Goal: Task Accomplishment & Management: Complete application form

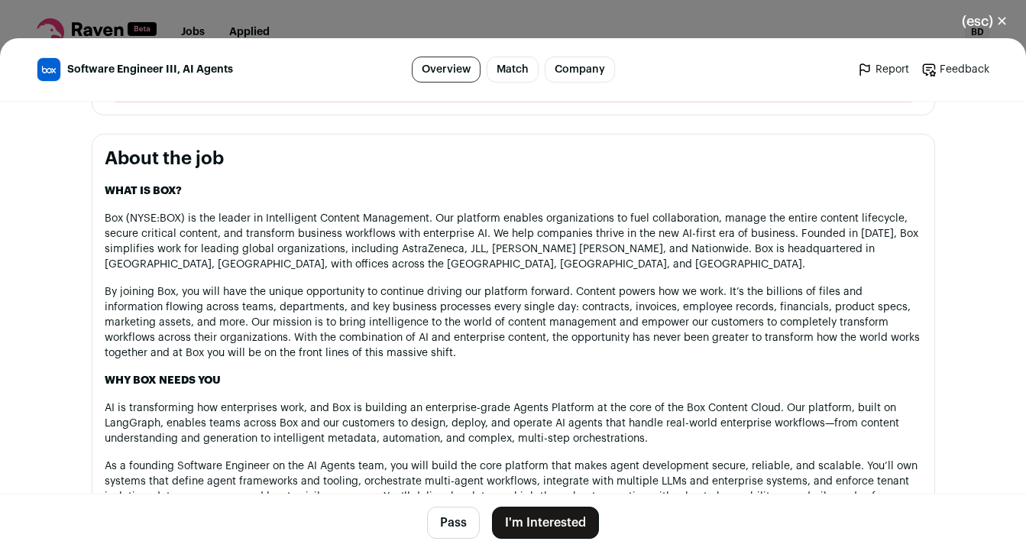
scroll to position [726, 0]
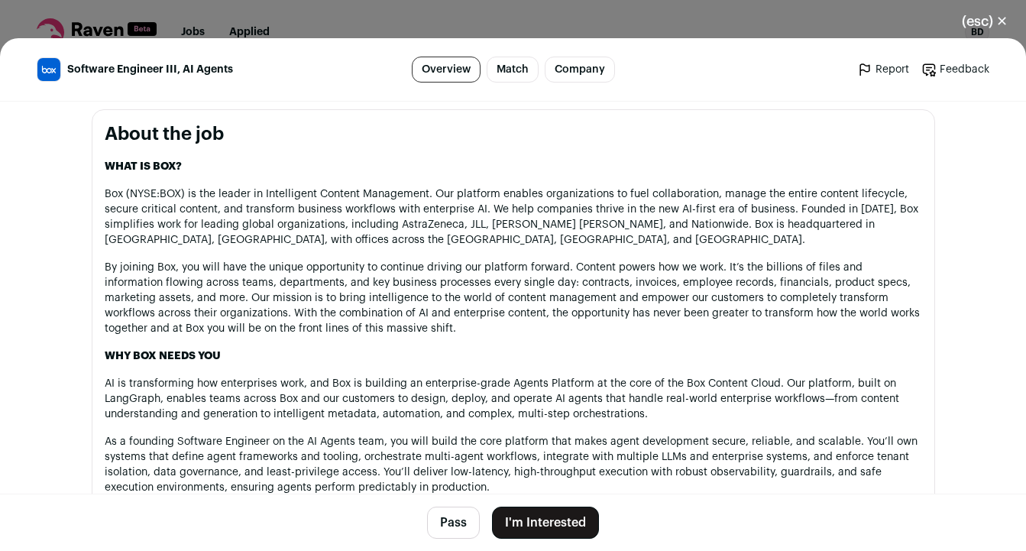
click at [553, 521] on button "I'm Interested" at bounding box center [545, 523] width 107 height 32
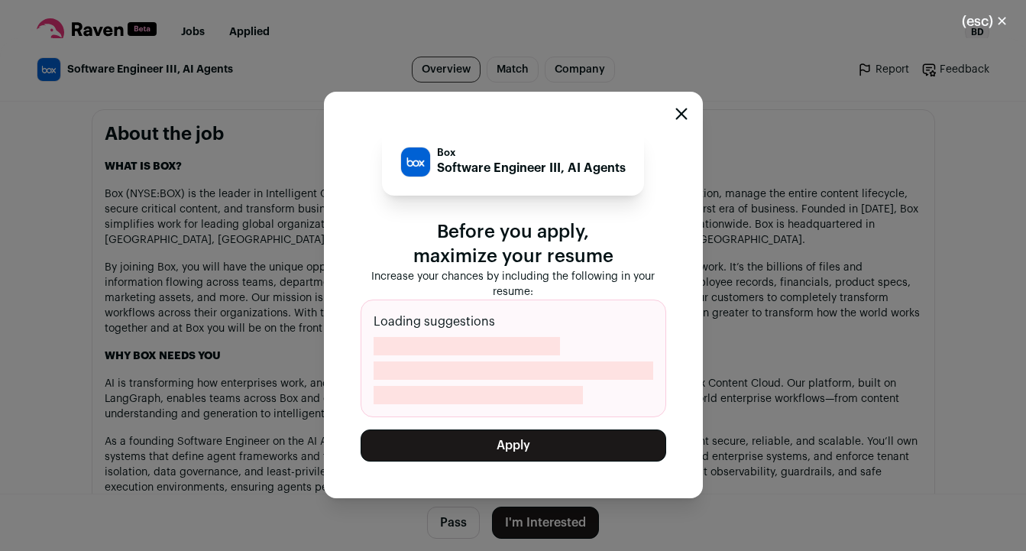
click at [558, 445] on button "Apply" at bounding box center [514, 445] width 306 height 32
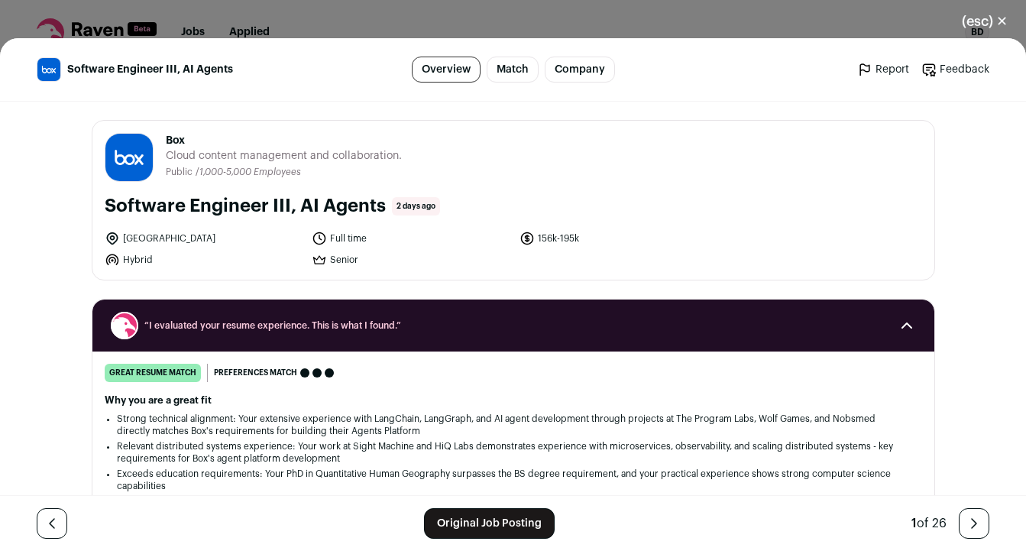
click at [998, 13] on button "(esc) ✕" at bounding box center [985, 22] width 83 height 34
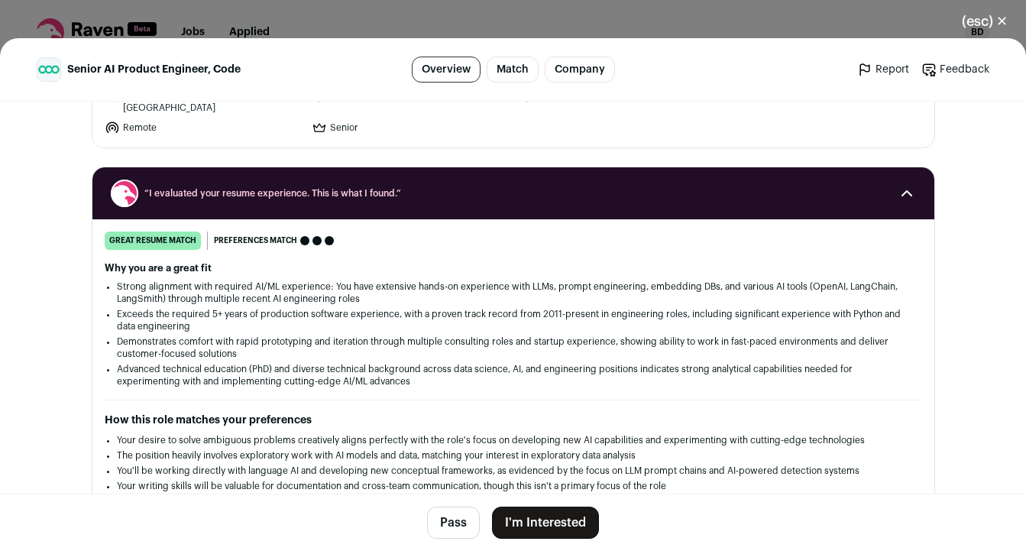
scroll to position [202, 0]
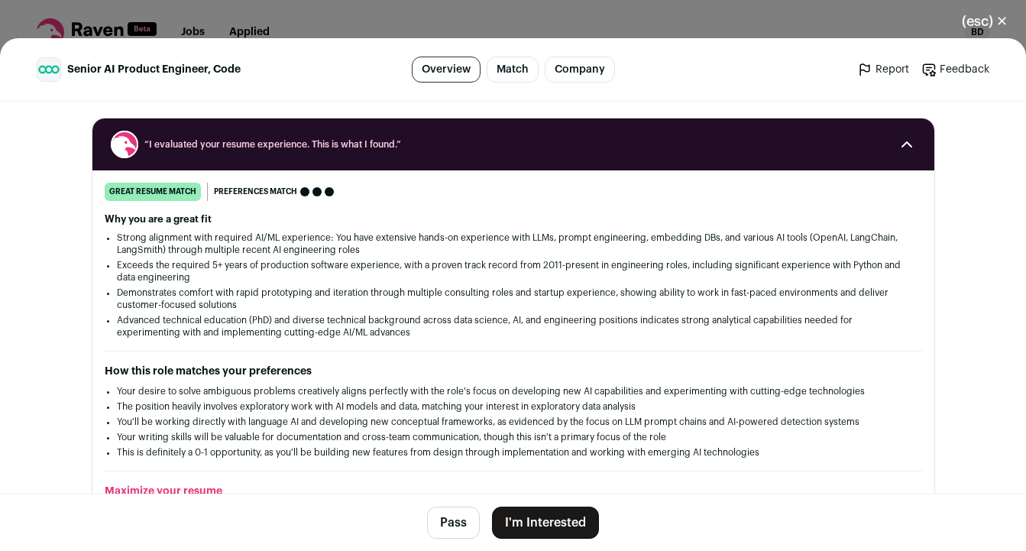
click at [561, 523] on button "I'm Interested" at bounding box center [545, 523] width 107 height 32
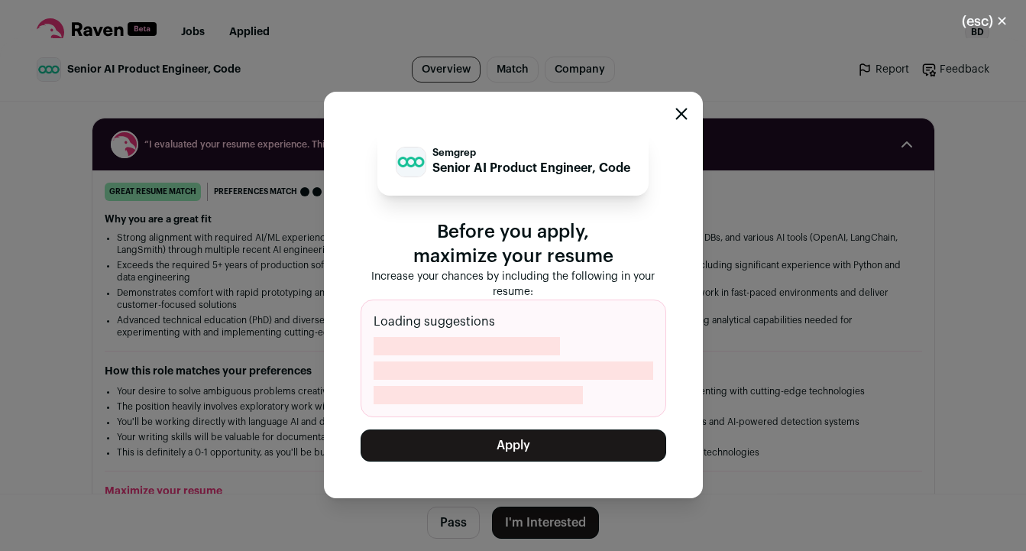
click at [594, 447] on button "Apply" at bounding box center [514, 445] width 306 height 32
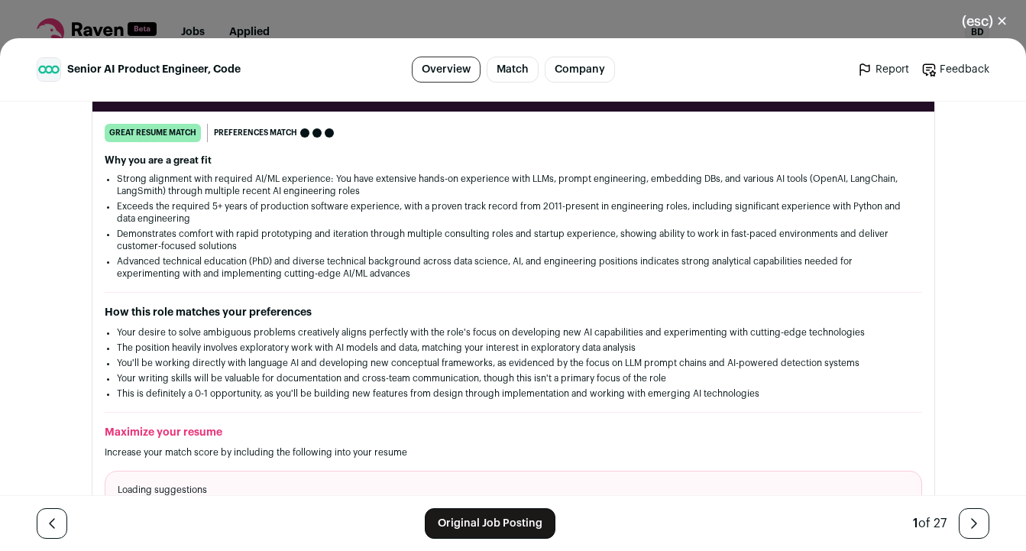
scroll to position [267, 0]
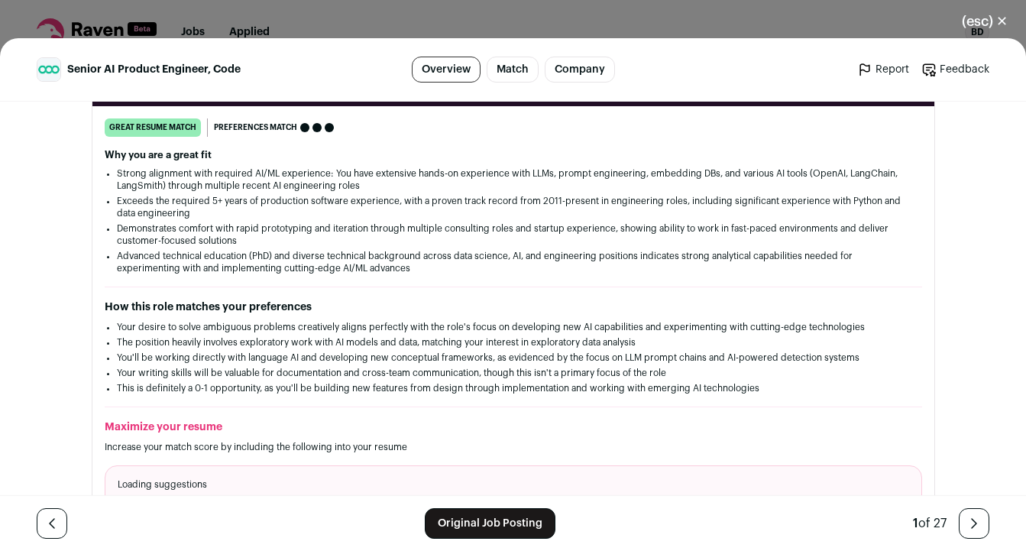
drag, startPoint x: 869, startPoint y: 299, endPoint x: 529, endPoint y: 297, distance: 340.7
click at [529, 299] on div "How this role matches your preferences Your desire to solve ambiguous problems …" at bounding box center [513, 346] width 817 height 95
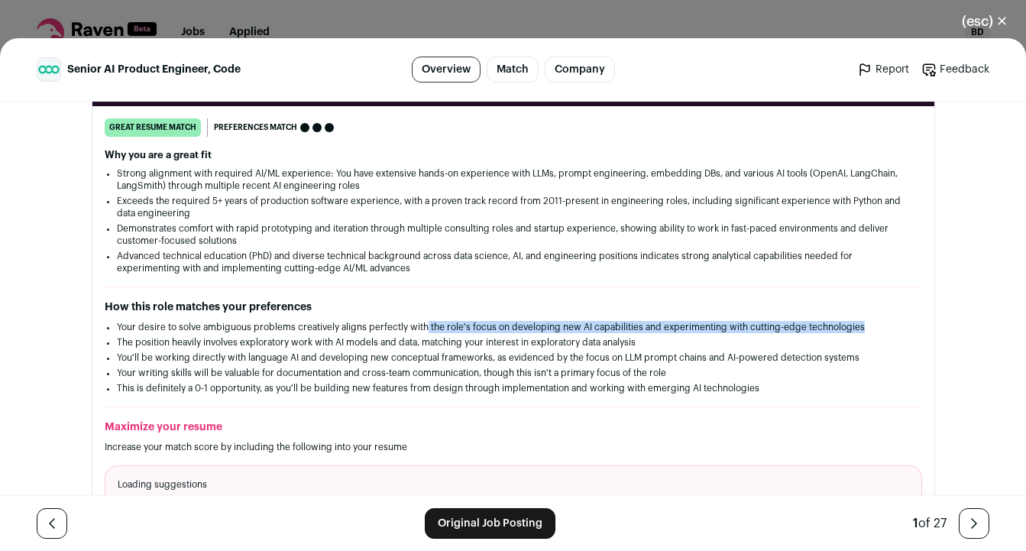
drag, startPoint x: 878, startPoint y: 305, endPoint x: 426, endPoint y: 305, distance: 451.5
click at [426, 321] on li "Your desire to solve ambiguous problems creatively aligns perfectly with the ro…" at bounding box center [513, 327] width 793 height 12
copy li "the role's focus on developing new AI capabilities and experimenting with cutti…"
click at [1009, 18] on button "(esc) ✕" at bounding box center [985, 22] width 83 height 34
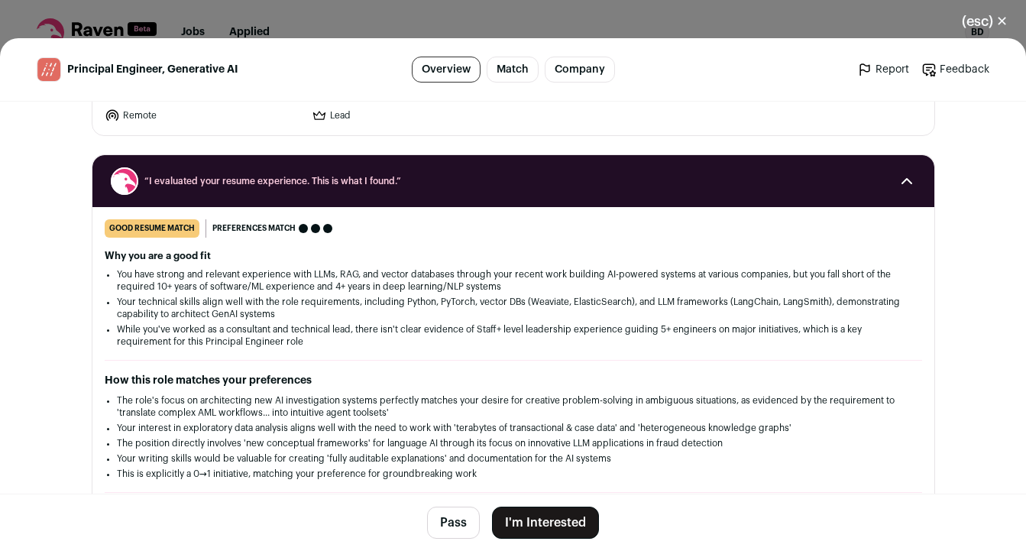
scroll to position [147, 0]
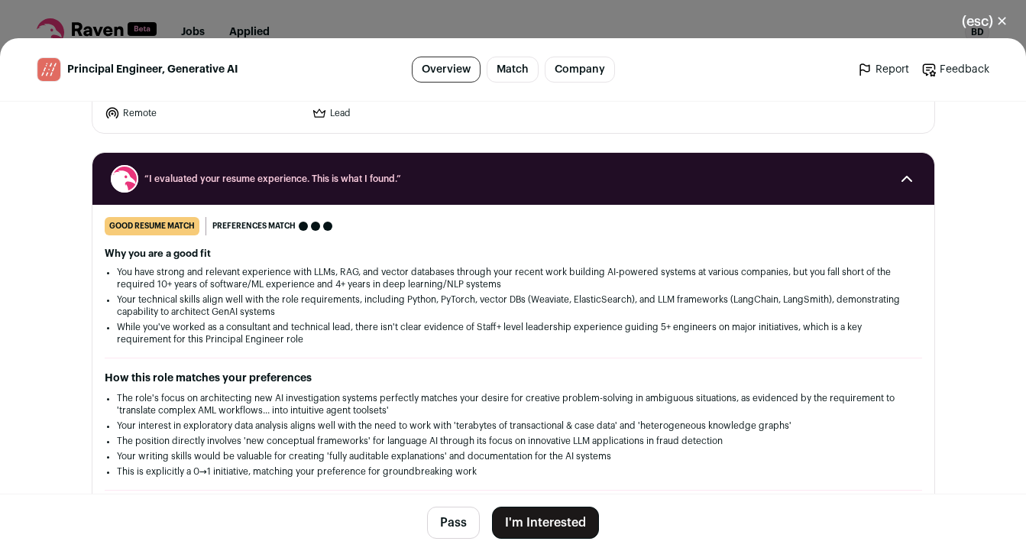
click at [547, 519] on button "I'm Interested" at bounding box center [545, 523] width 107 height 32
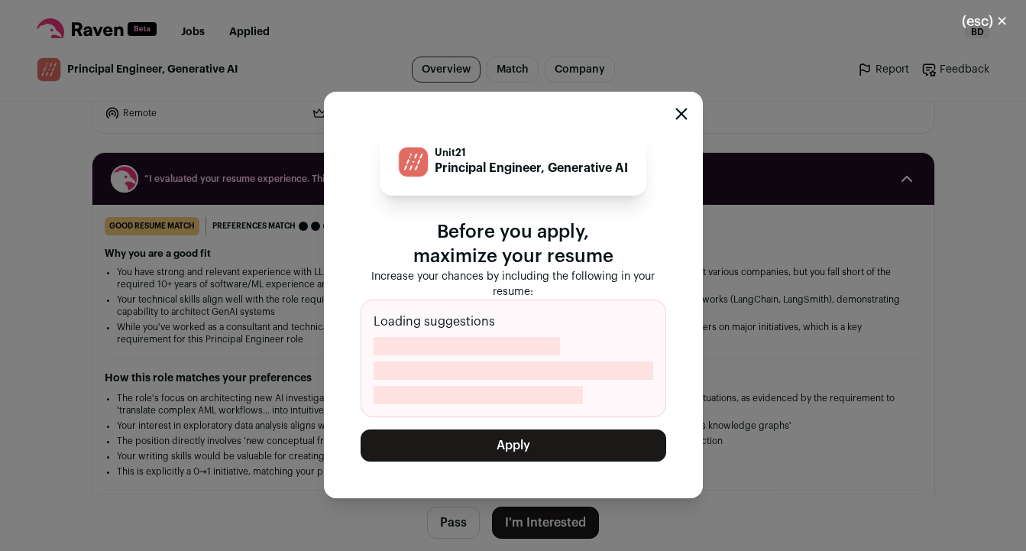
click at [555, 442] on button "Apply" at bounding box center [514, 445] width 306 height 32
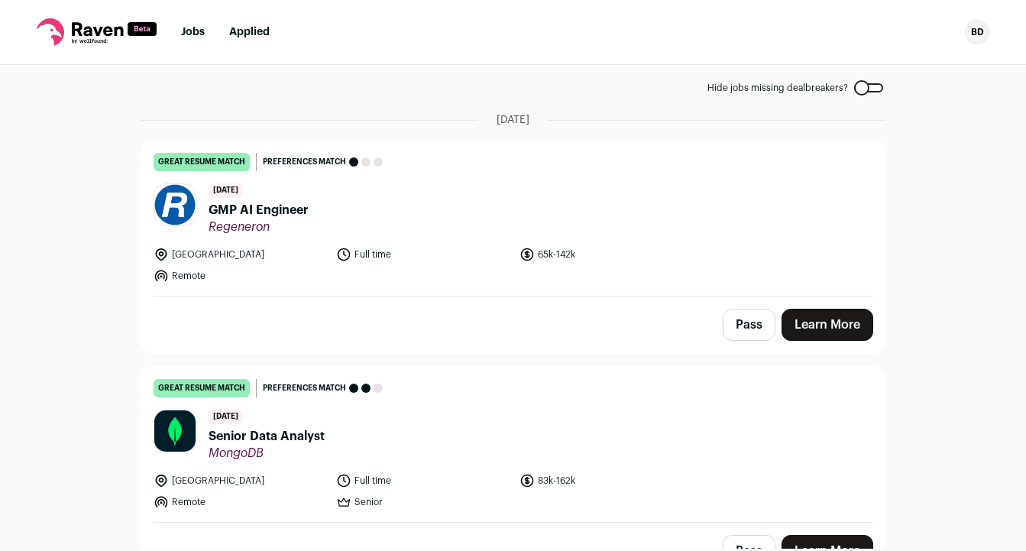
scroll to position [81, 0]
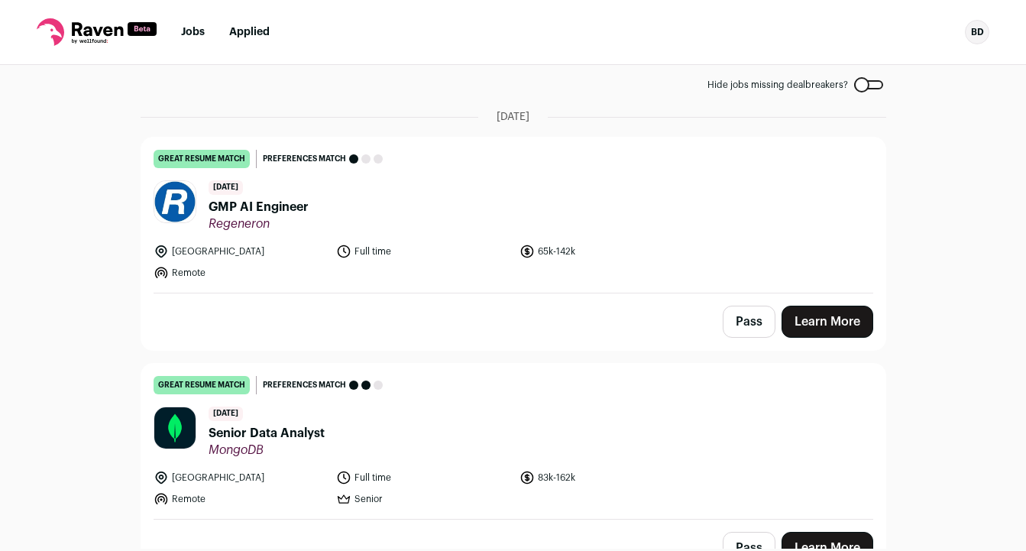
click at [471, 227] on header "1 day ago GMP AI Engineer Regeneron" at bounding box center [514, 205] width 720 height 51
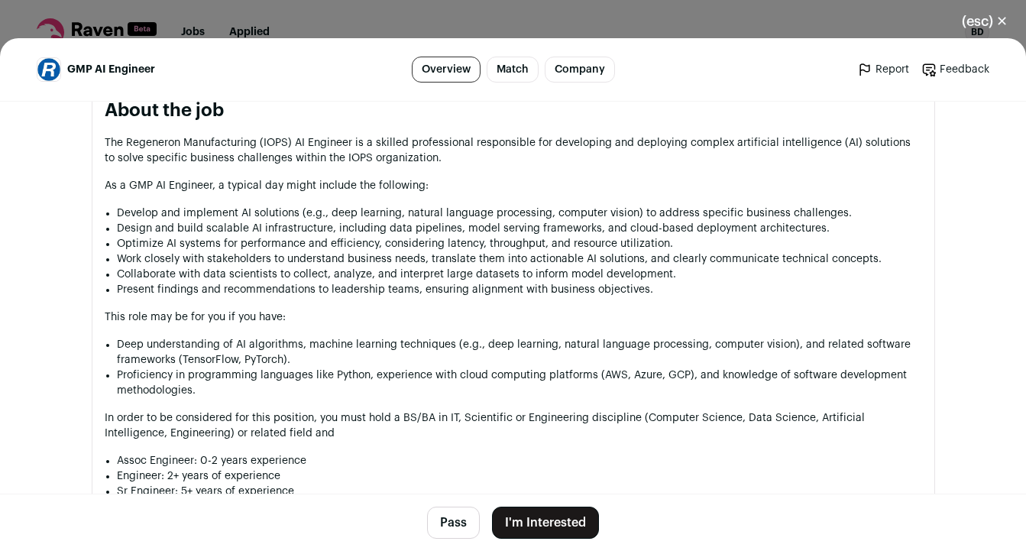
scroll to position [769, 0]
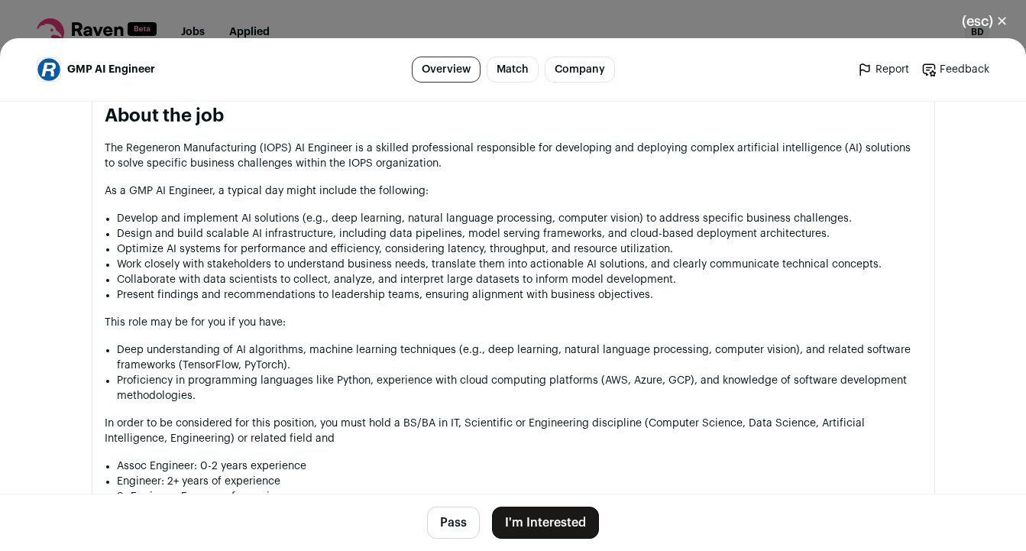
click at [567, 519] on button "I'm Interested" at bounding box center [545, 523] width 107 height 32
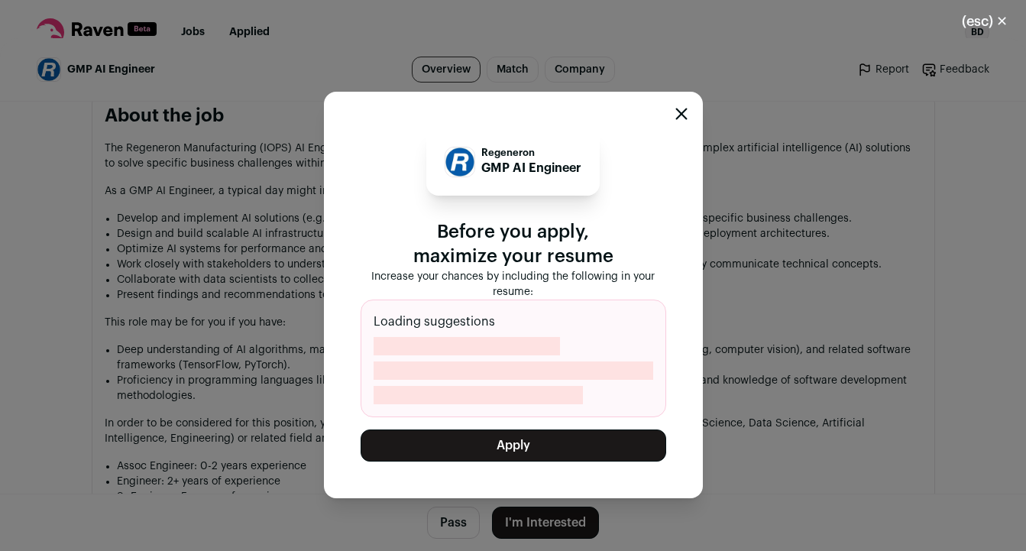
click at [540, 443] on button "Apply" at bounding box center [514, 445] width 306 height 32
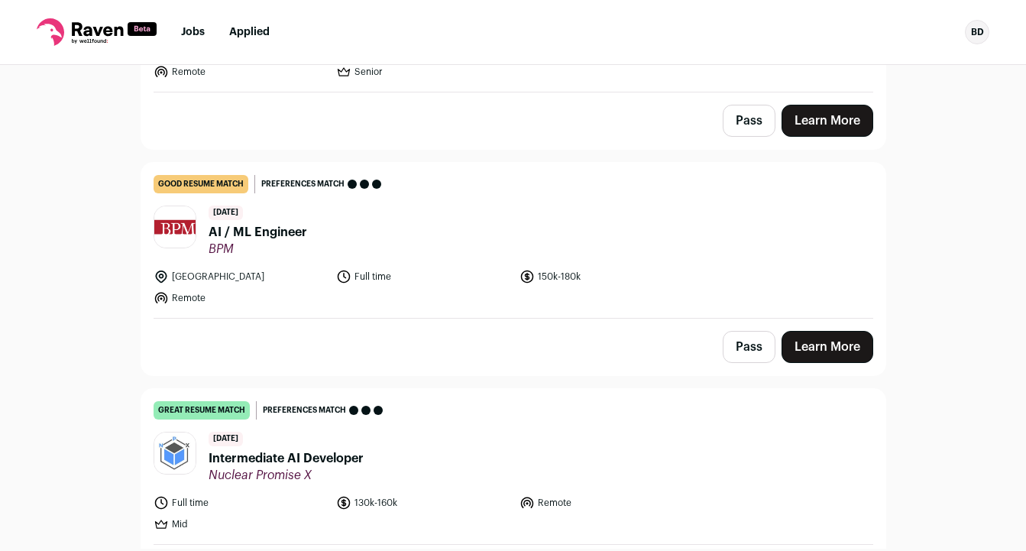
scroll to position [314, 0]
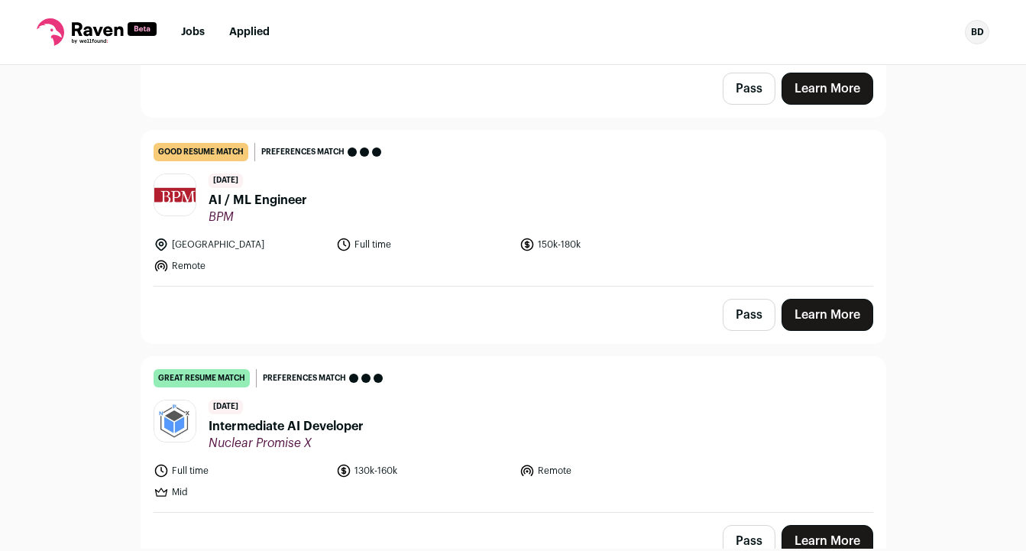
click at [406, 211] on header "1 day ago AI / ML Engineer BPM" at bounding box center [514, 198] width 720 height 51
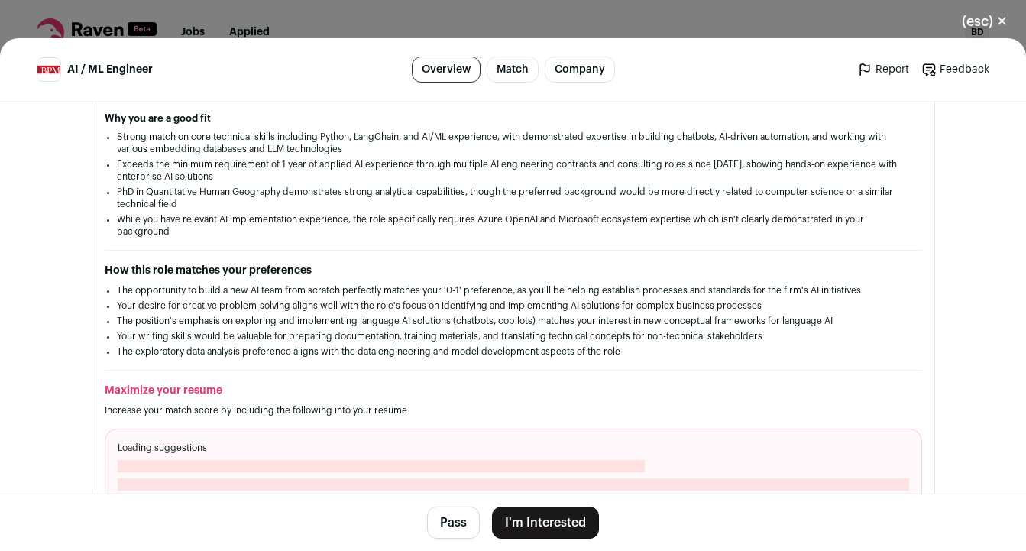
scroll to position [279, 0]
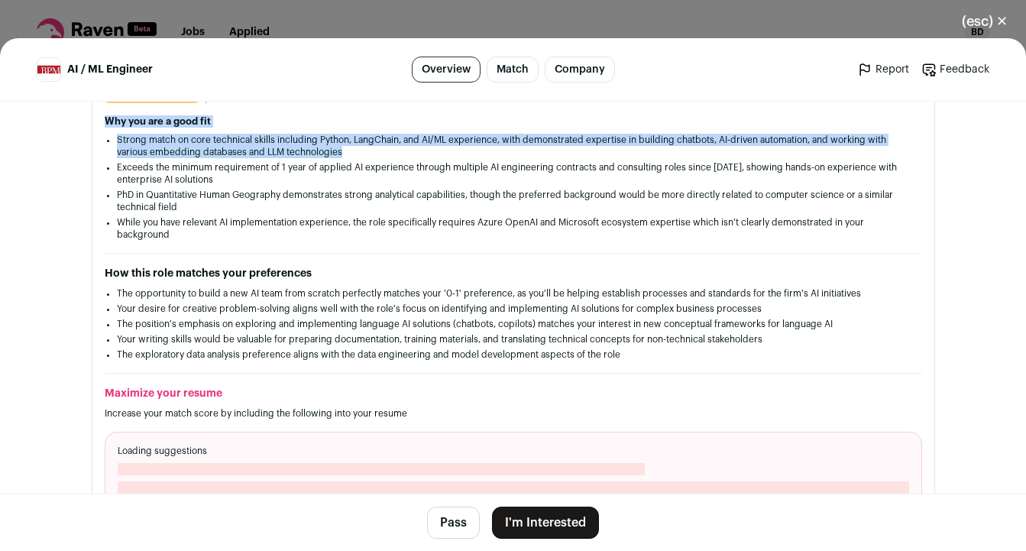
drag, startPoint x: 363, startPoint y: 152, endPoint x: 99, endPoint y: 121, distance: 266.2
click at [99, 121] on div "good resume match You meet the must-have requirements but are missing some nice…" at bounding box center [513, 305] width 842 height 440
copy div "Why you are a good fit Strong match on core technical skills including Python, …"
click at [564, 521] on button "I'm Interested" at bounding box center [545, 523] width 107 height 32
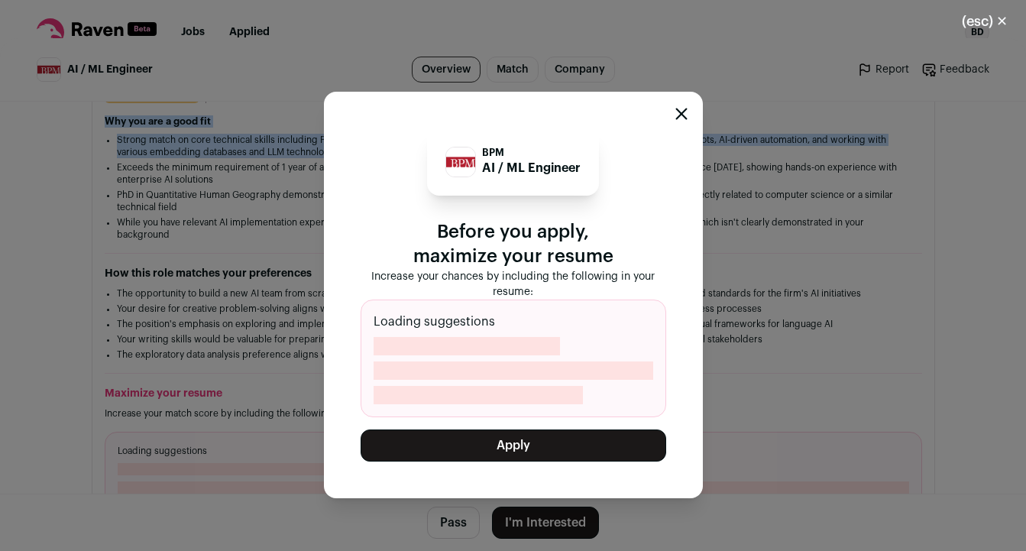
click at [547, 440] on button "Apply" at bounding box center [514, 445] width 306 height 32
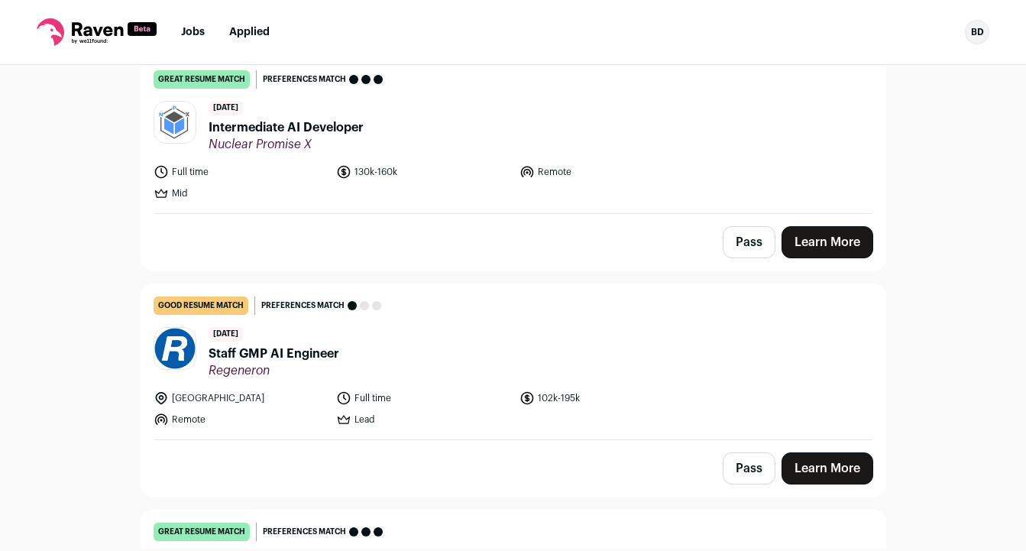
scroll to position [390, 0]
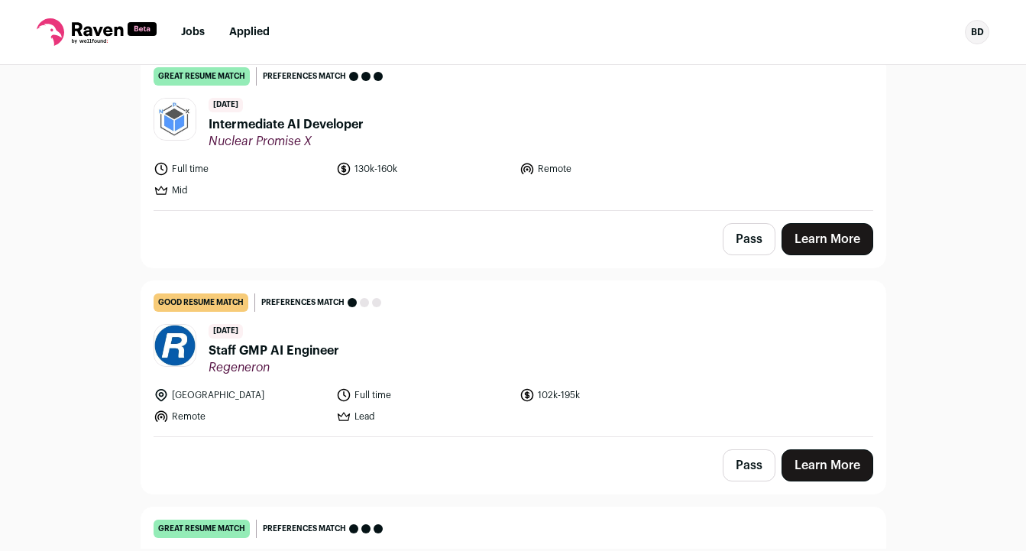
click at [620, 138] on header "1 day ago Intermediate AI Developer Nuclear Promise X" at bounding box center [514, 123] width 720 height 51
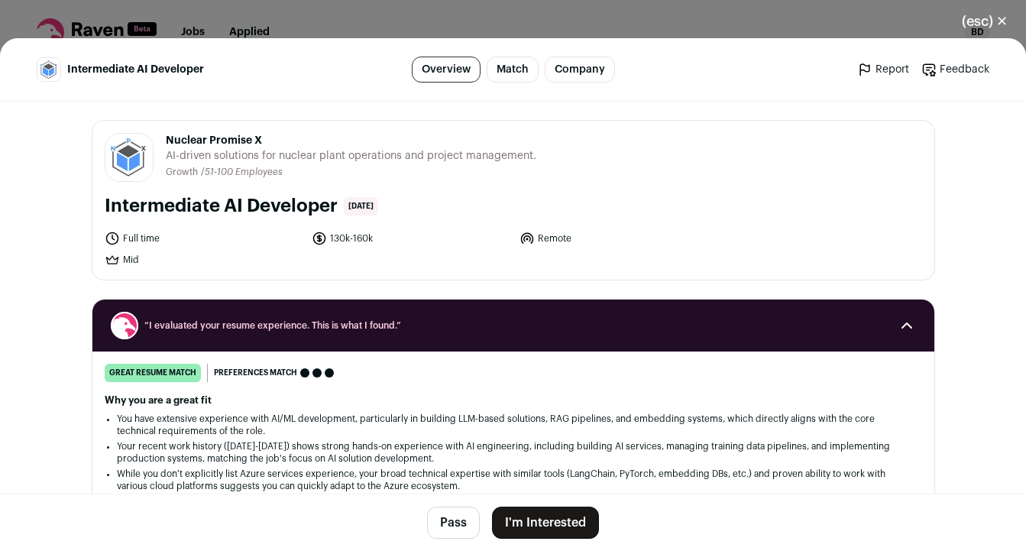
click at [549, 521] on button "I'm Interested" at bounding box center [545, 523] width 107 height 32
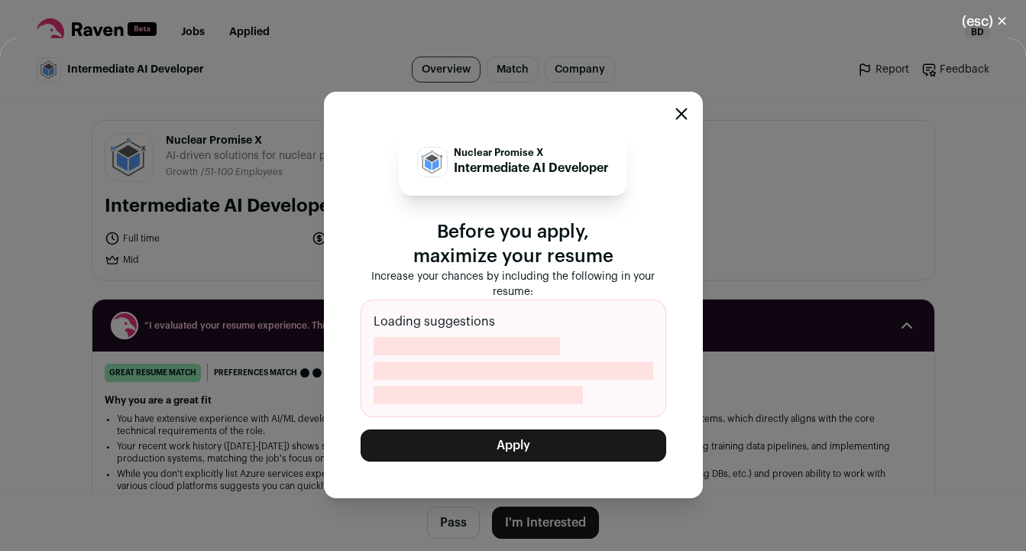
click at [541, 448] on button "Apply" at bounding box center [514, 445] width 306 height 32
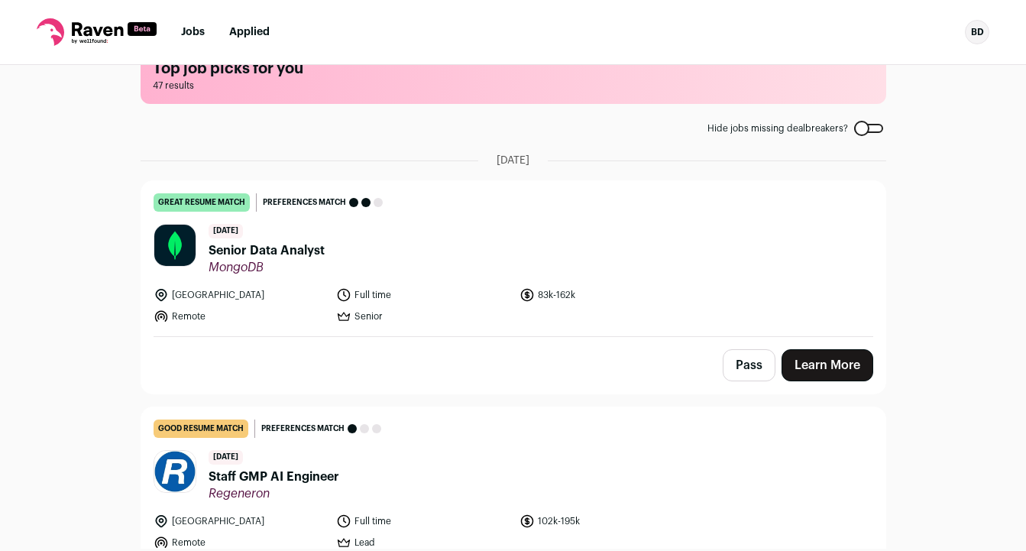
scroll to position [0, 0]
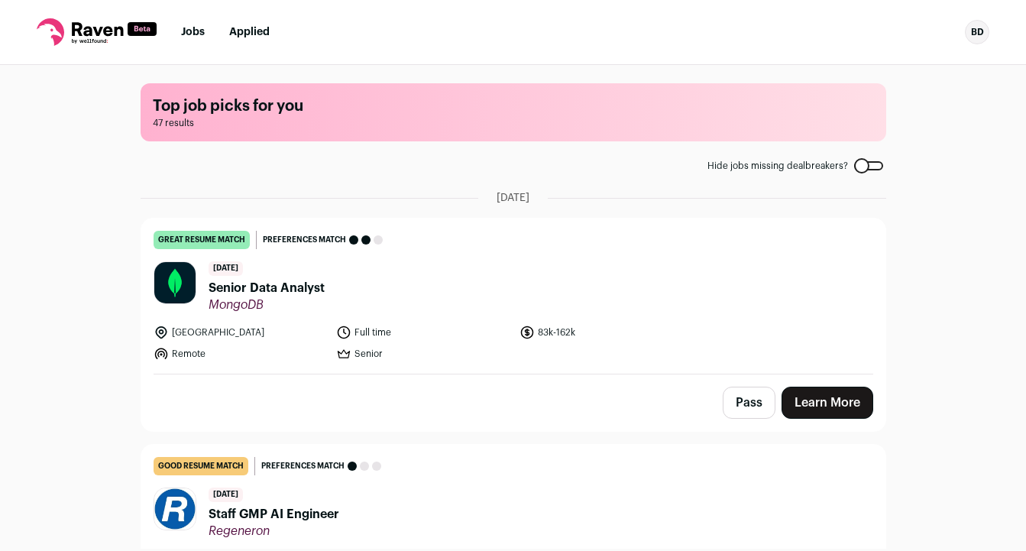
click at [570, 289] on header "1 day ago Senior Data Analyst MongoDB" at bounding box center [514, 286] width 720 height 51
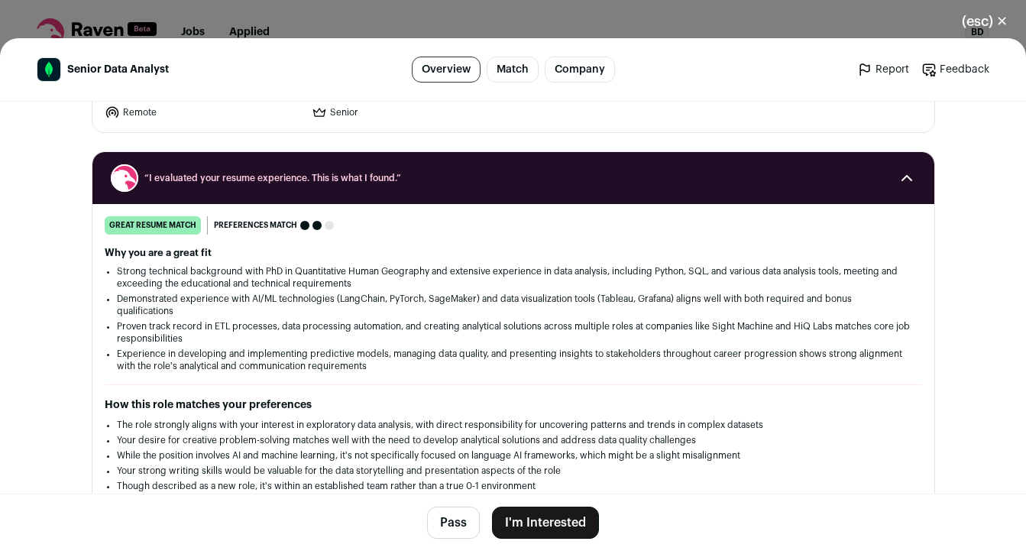
scroll to position [231, 0]
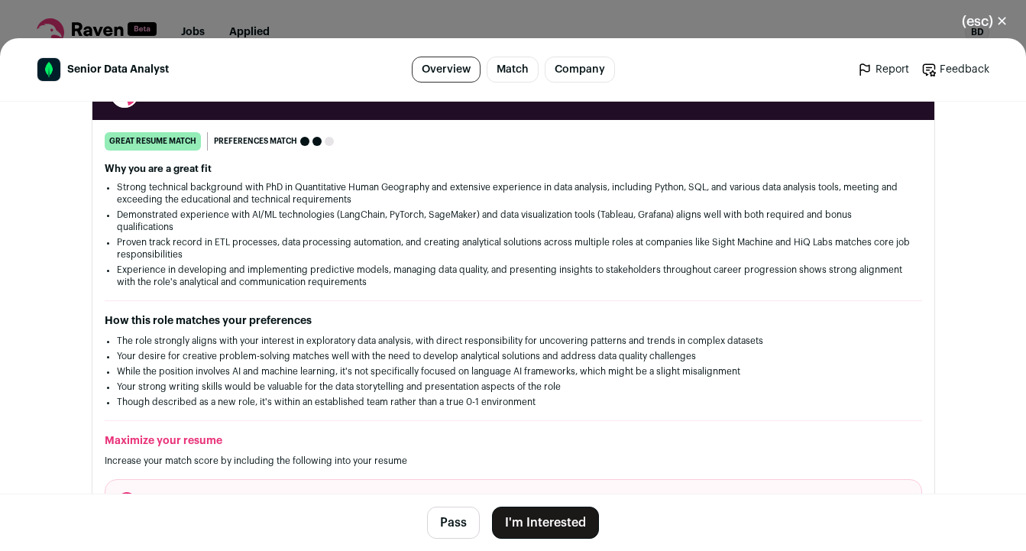
click at [562, 520] on button "I'm Interested" at bounding box center [545, 523] width 107 height 32
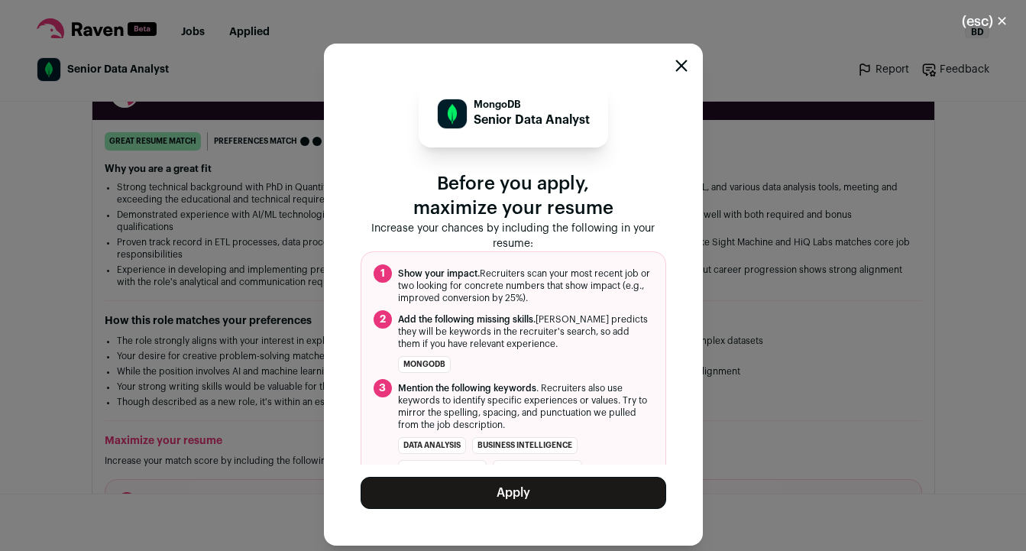
click at [542, 491] on button "Apply" at bounding box center [514, 493] width 306 height 32
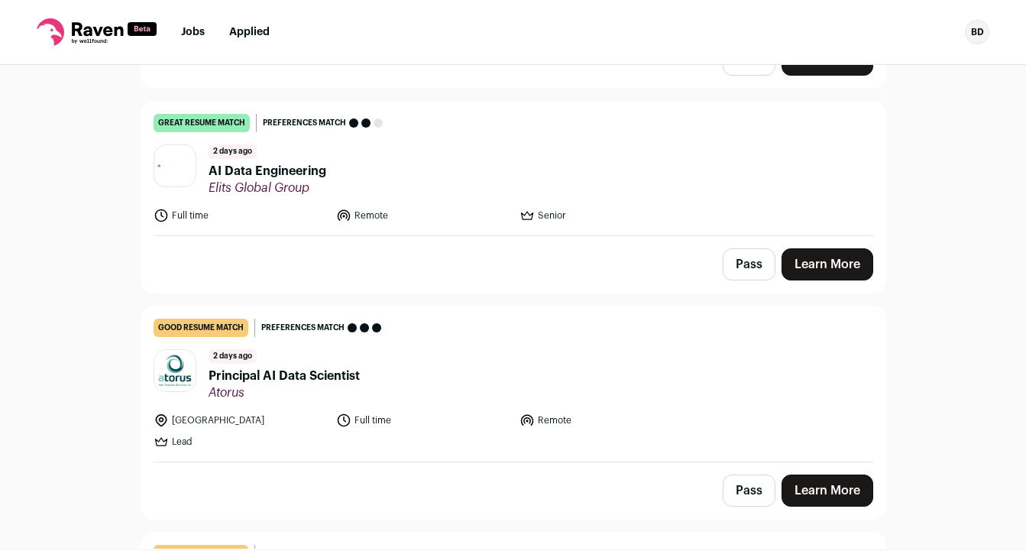
scroll to position [1868, 0]
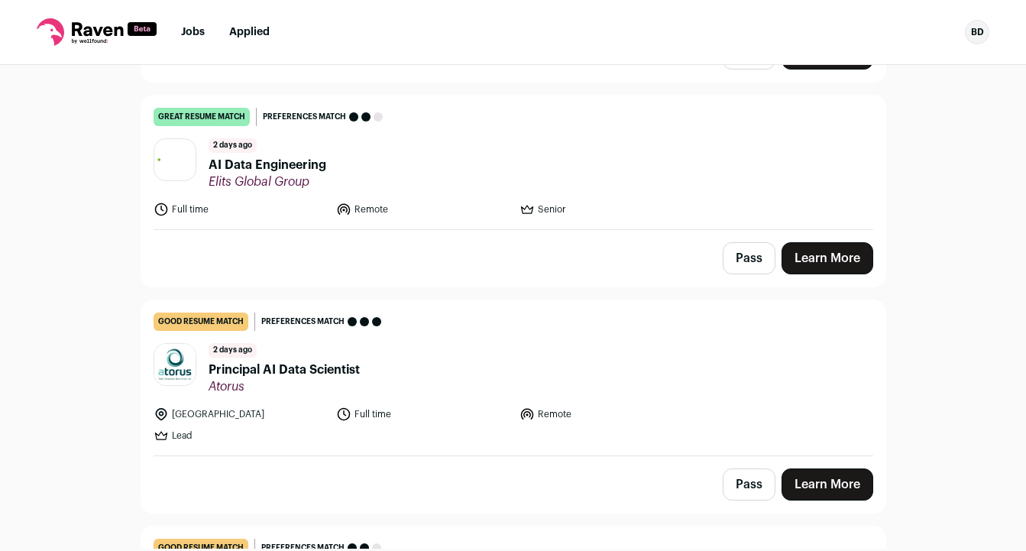
click at [363, 177] on header "2 days ago AI Data Engineering Elits Global Group" at bounding box center [514, 163] width 720 height 51
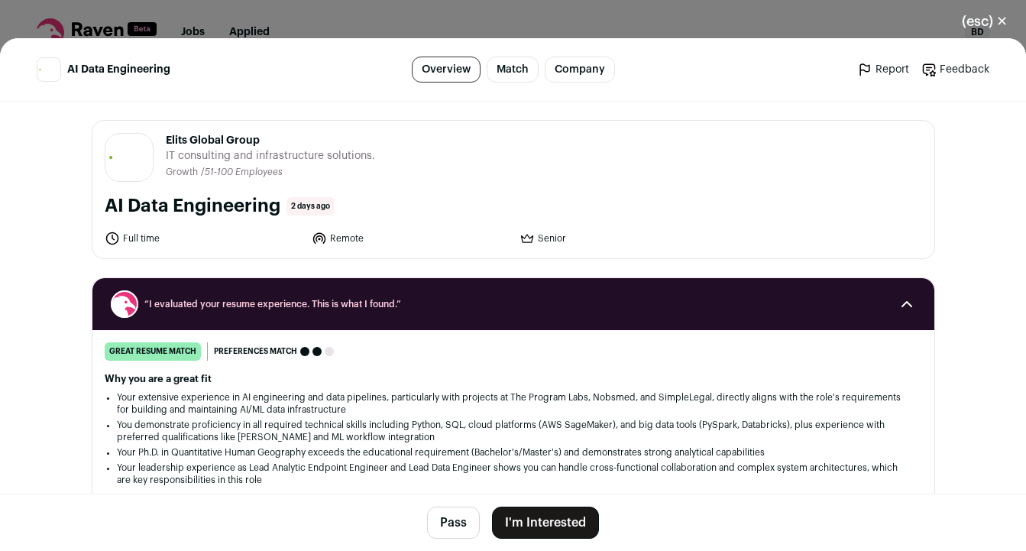
click at [550, 528] on button "I'm Interested" at bounding box center [545, 523] width 107 height 32
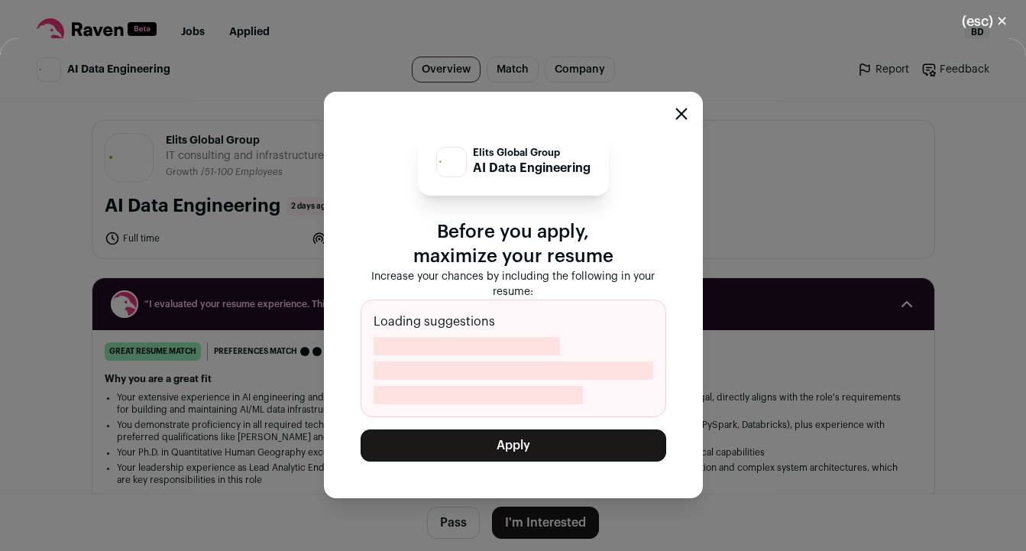
click at [520, 443] on button "Apply" at bounding box center [514, 445] width 306 height 32
